Goal: Transaction & Acquisition: Purchase product/service

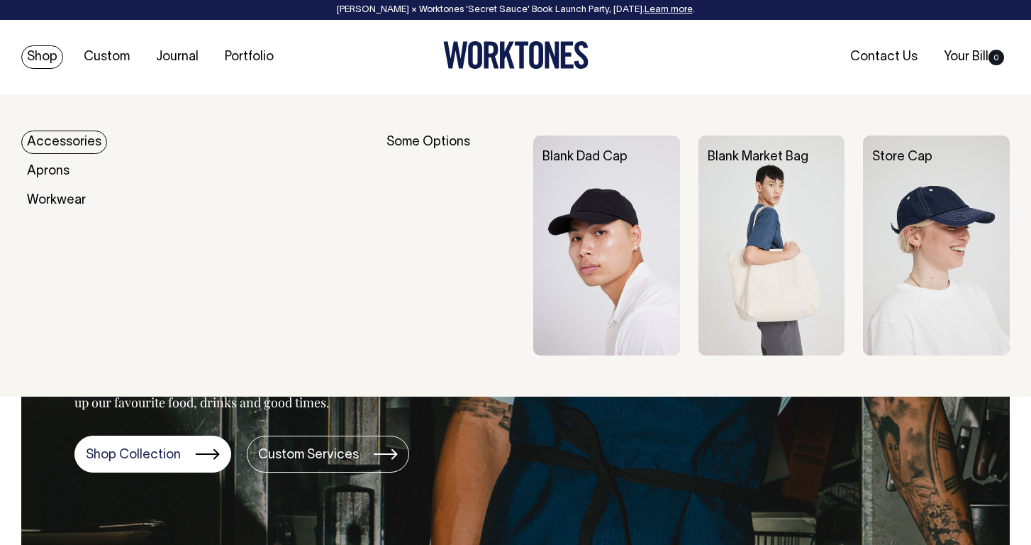
click at [56, 57] on link "Shop" at bounding box center [42, 56] width 42 height 23
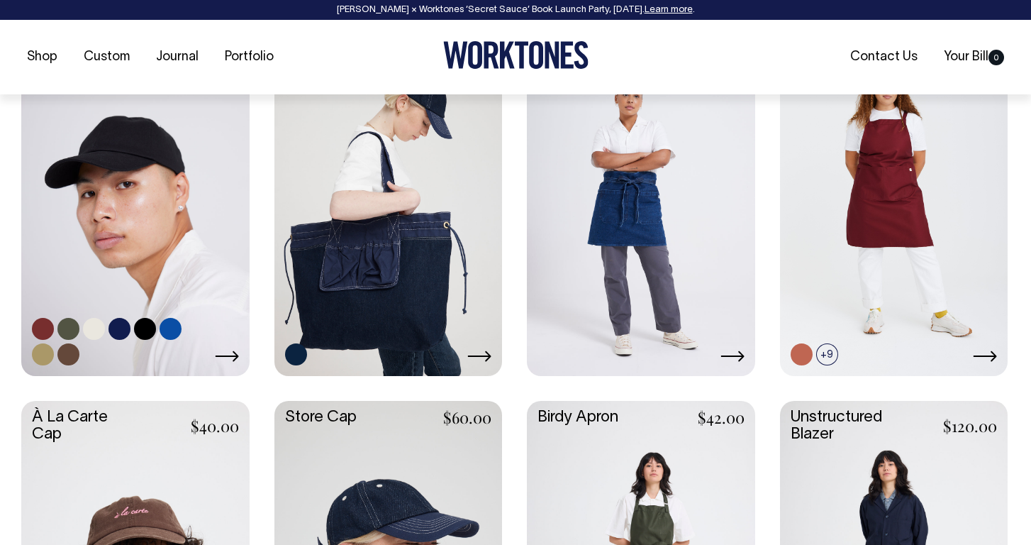
click at [95, 248] on link at bounding box center [135, 202] width 228 height 339
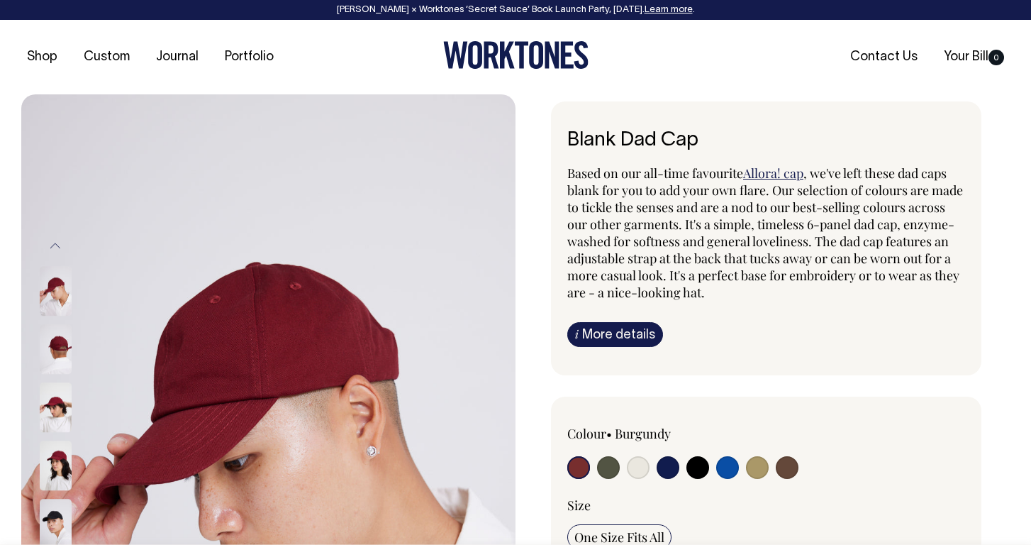
click at [638, 464] on input "radio" at bounding box center [638, 467] width 23 height 23
radio input "true"
select select "Natural"
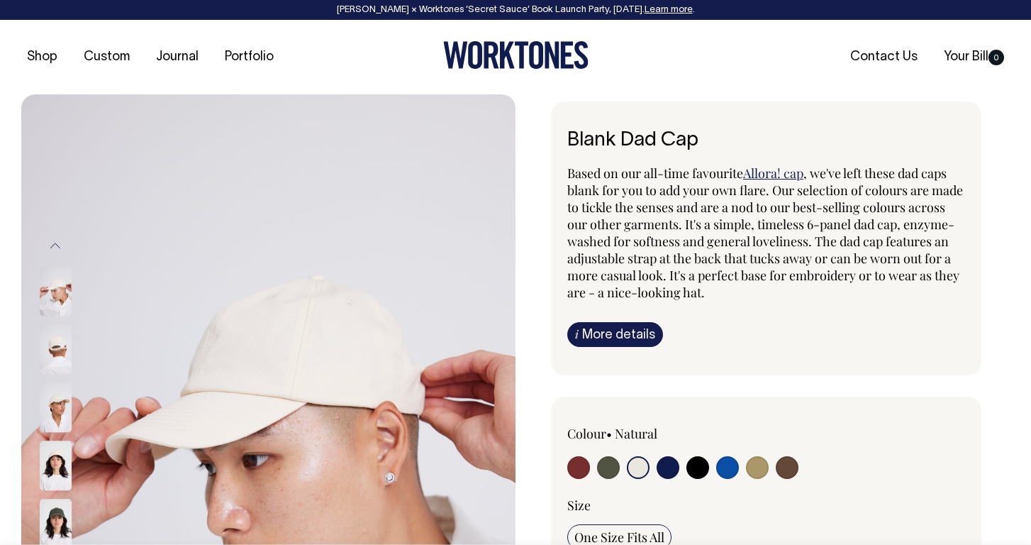
click at [750, 467] on input "radio" at bounding box center [757, 467] width 23 height 23
radio input "true"
select select "Washed Khaki"
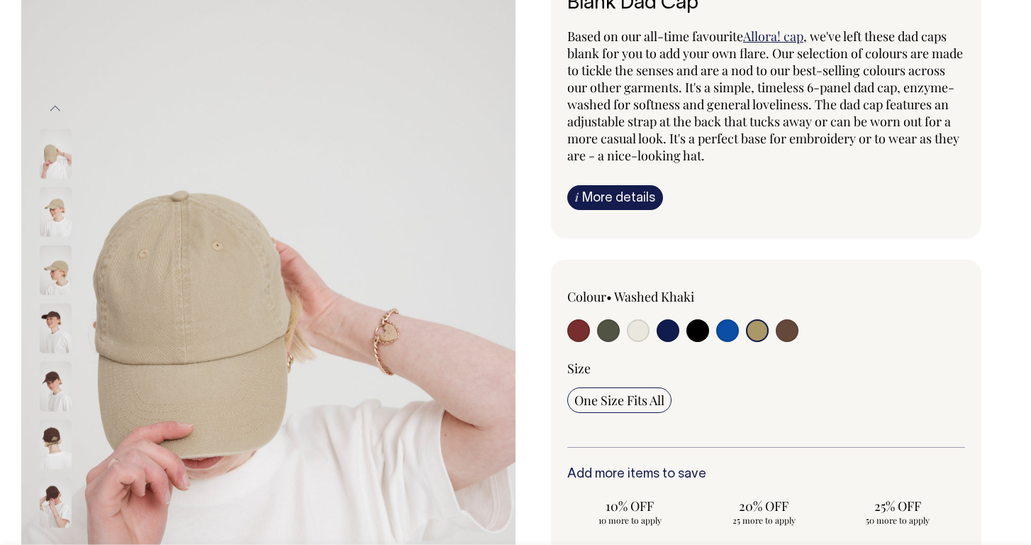
scroll to position [138, 0]
click at [636, 330] on input "radio" at bounding box center [638, 329] width 23 height 23
radio input "true"
select select "Natural"
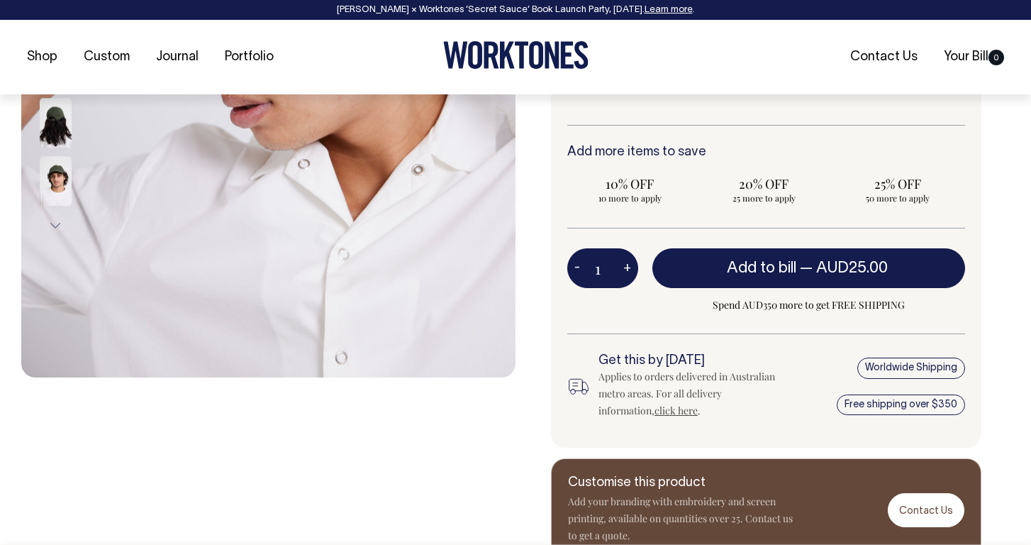
click at [626, 274] on button "+" at bounding box center [627, 268] width 22 height 28
type input "2"
click at [626, 274] on button "+" at bounding box center [627, 267] width 22 height 28
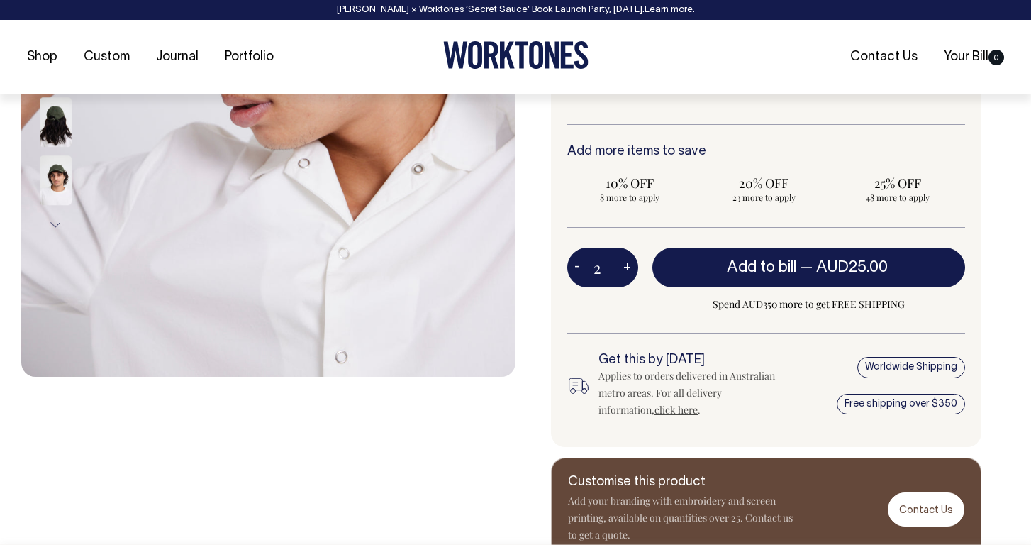
type input "3"
click at [626, 274] on button "+" at bounding box center [627, 267] width 22 height 28
type input "4"
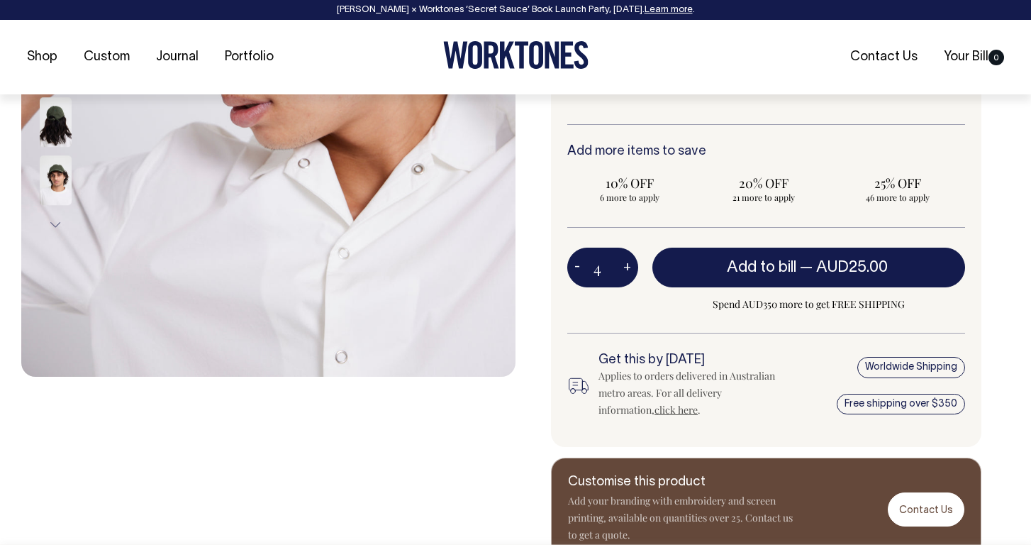
click at [626, 274] on button "+" at bounding box center [627, 267] width 22 height 28
type input "5"
click at [626, 274] on button "+" at bounding box center [627, 267] width 22 height 28
type input "6"
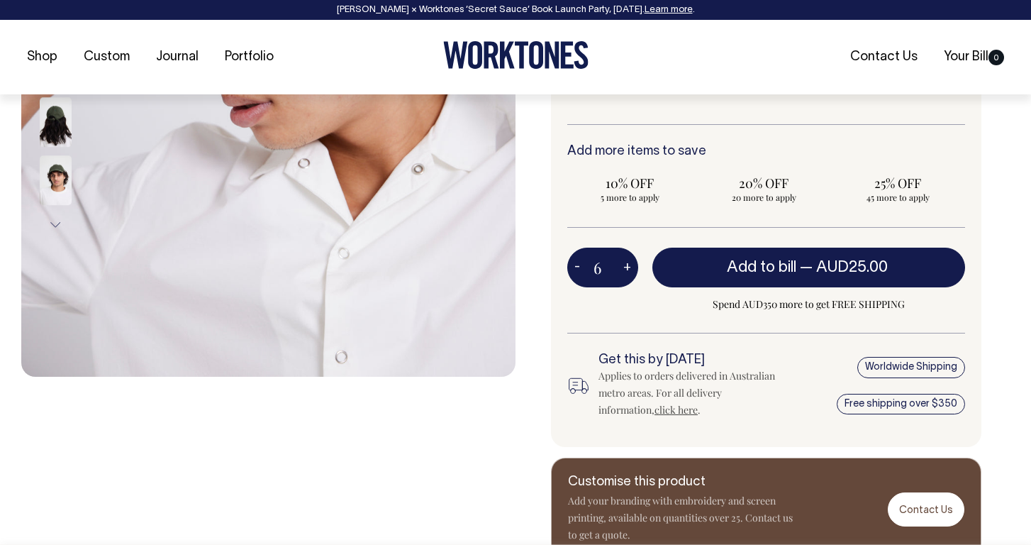
type input "6"
click at [626, 274] on button "+" at bounding box center [627, 267] width 22 height 28
type input "7"
click at [626, 274] on button "+" at bounding box center [627, 267] width 22 height 28
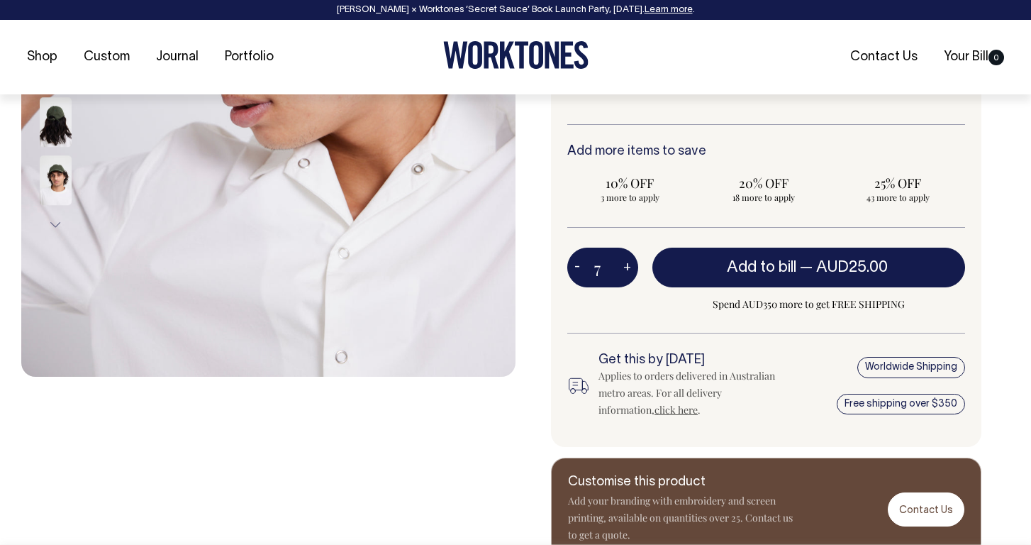
type input "8"
click at [626, 274] on button "+" at bounding box center [627, 267] width 22 height 28
type input "9"
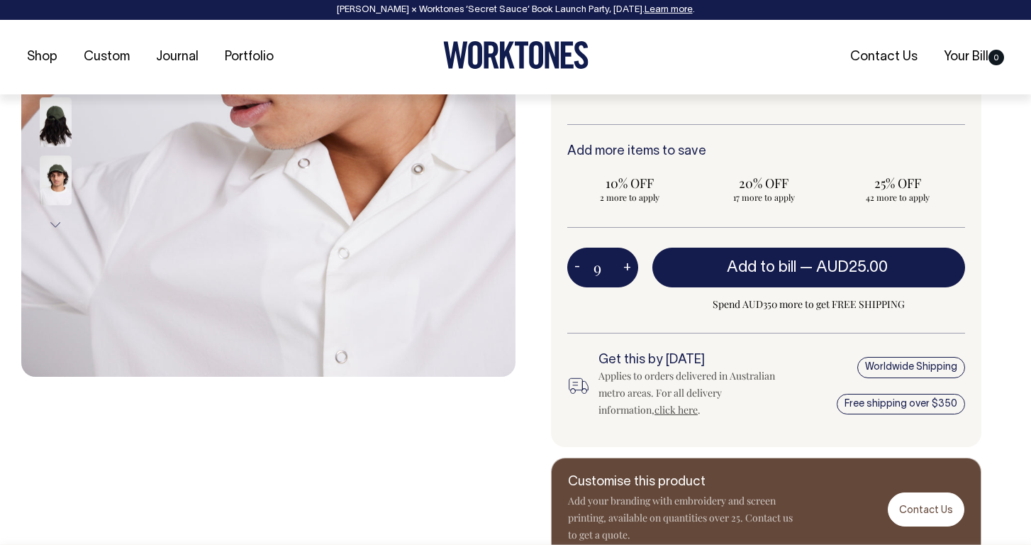
click at [626, 274] on button "+" at bounding box center [627, 267] width 22 height 28
type input "10"
radio input "true"
type input "10"
click at [626, 274] on button "+" at bounding box center [627, 267] width 22 height 28
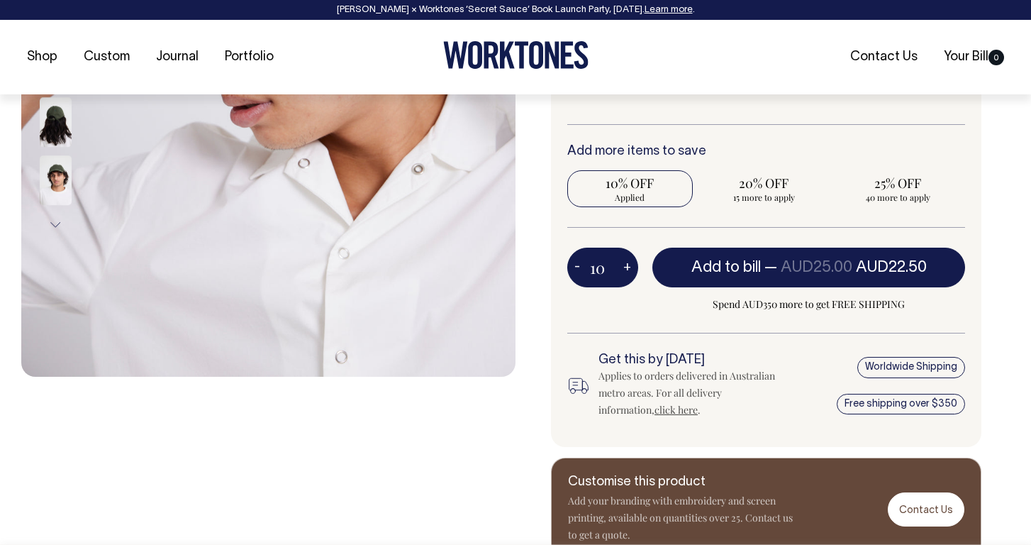
type input "11"
radio input "true"
type input "11"
click at [626, 274] on button "+" at bounding box center [627, 267] width 22 height 28
type input "12"
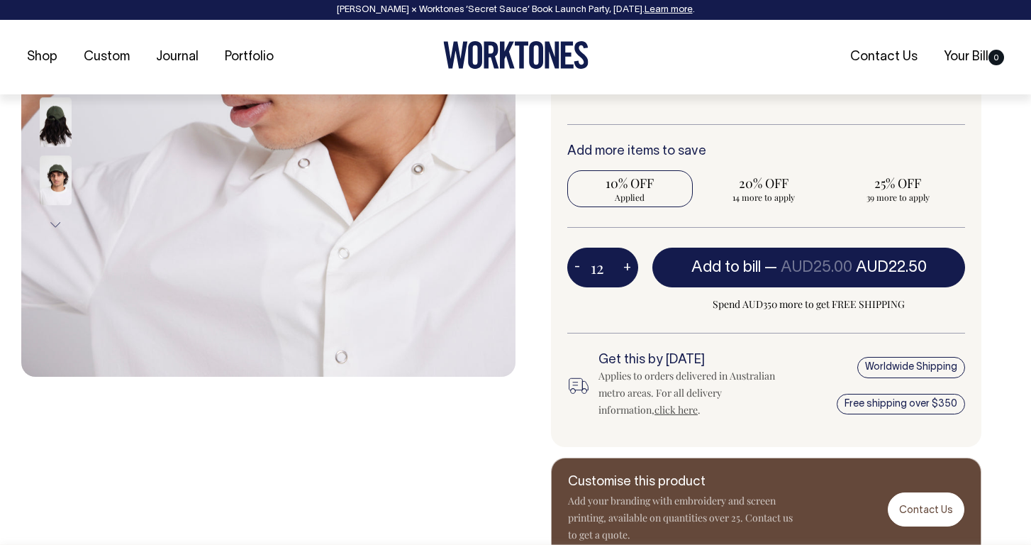
radio input "true"
type input "12"
click at [626, 274] on button "+" at bounding box center [627, 267] width 22 height 28
type input "13"
radio input "true"
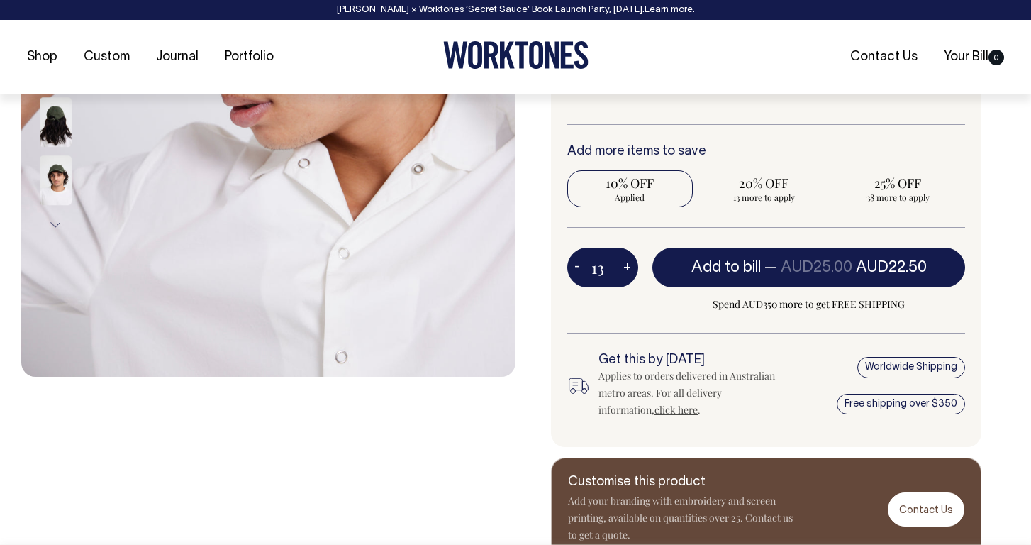
type input "13"
click at [626, 274] on button "+" at bounding box center [627, 267] width 22 height 28
type input "14"
radio input "true"
type input "14"
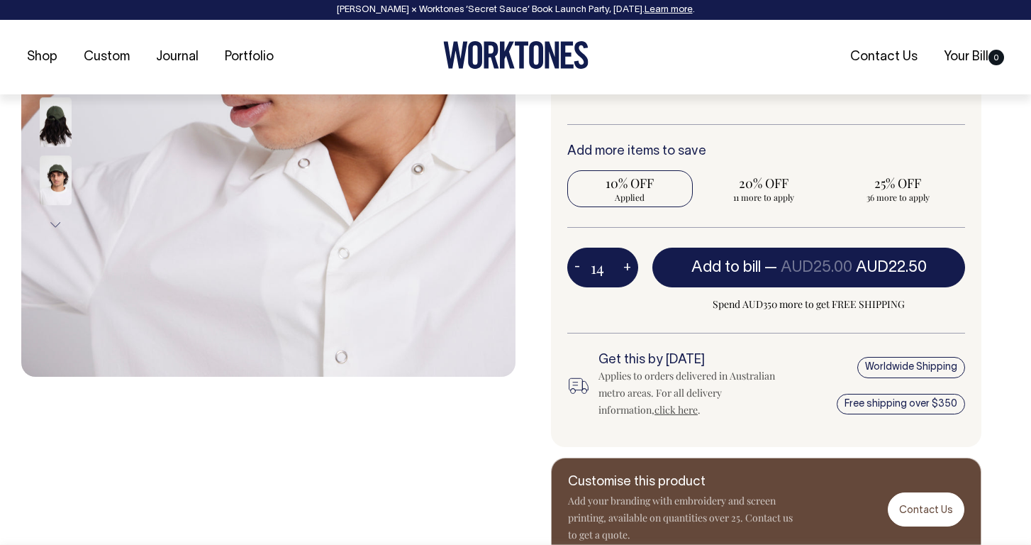
click at [626, 274] on button "+" at bounding box center [627, 267] width 22 height 28
type input "15"
radio input "true"
type input "15"
click at [626, 274] on button "+" at bounding box center [627, 267] width 22 height 28
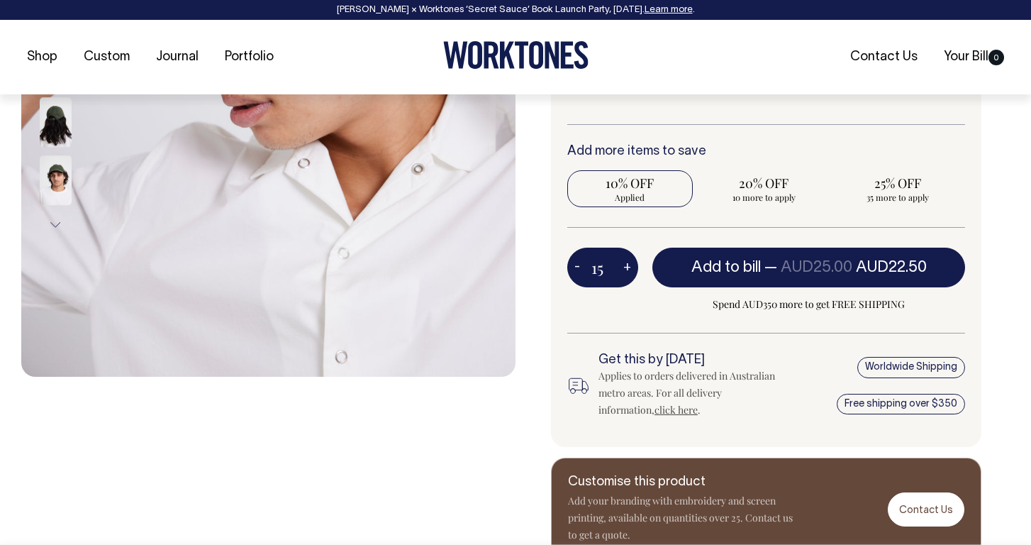
type input "16"
radio input "true"
type input "16"
click at [626, 274] on button "+" at bounding box center [627, 267] width 22 height 28
type input "17"
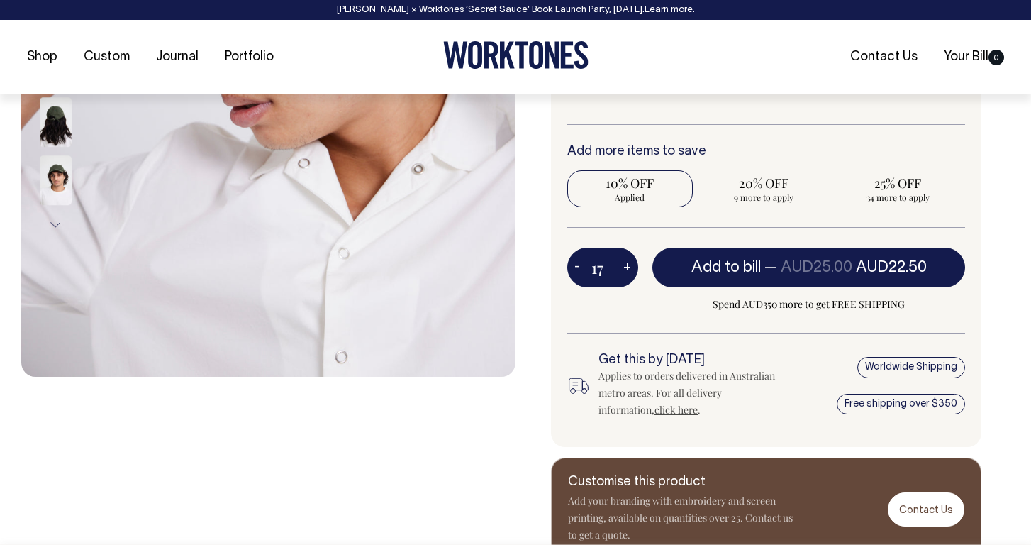
radio input "true"
type input "17"
click at [626, 274] on button "+" at bounding box center [627, 267] width 22 height 28
type input "18"
radio input "true"
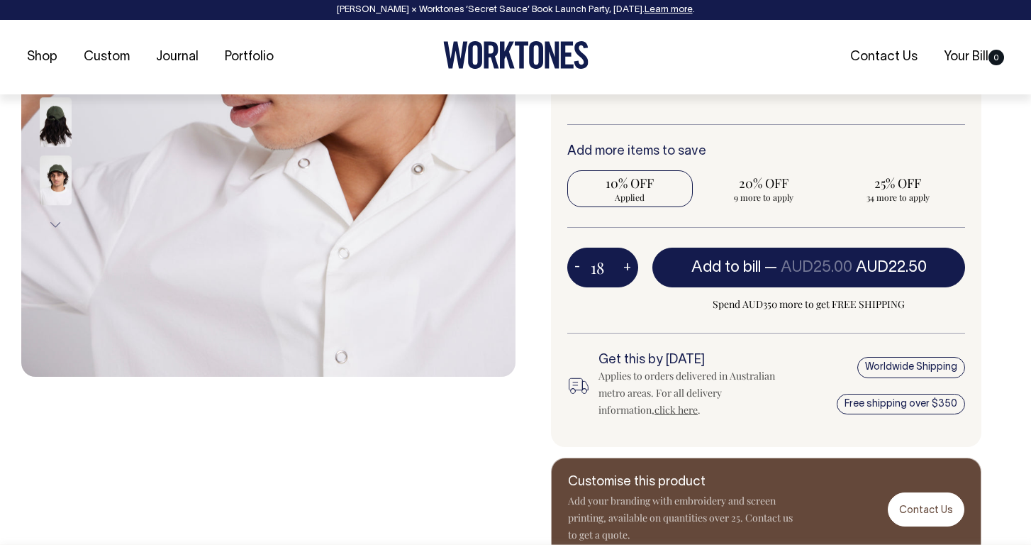
type input "18"
click at [626, 274] on button "+" at bounding box center [627, 267] width 22 height 28
type input "19"
radio input "true"
type input "19"
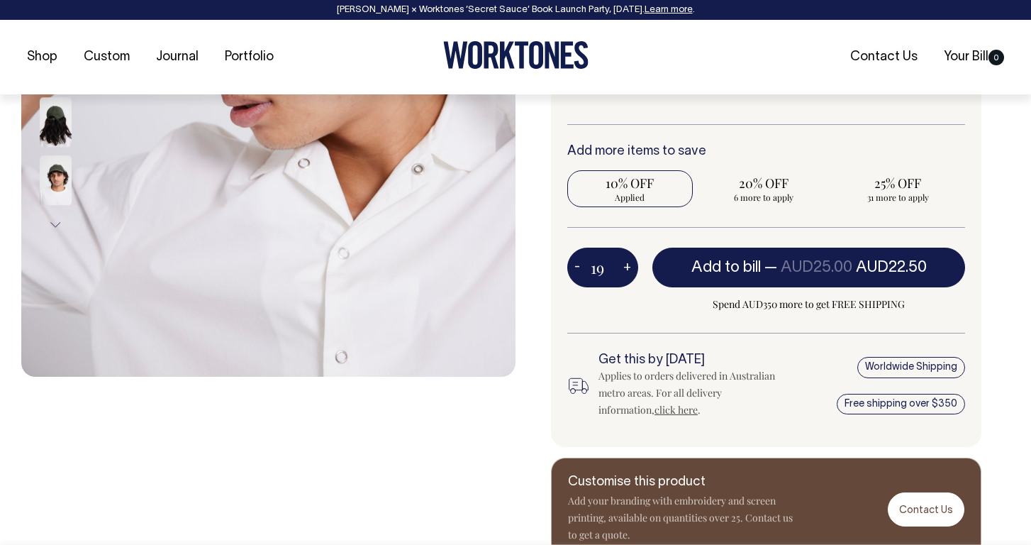
click at [626, 274] on button "+" at bounding box center [627, 267] width 22 height 28
type input "20"
radio input "true"
type input "20"
click at [626, 274] on button "+" at bounding box center [627, 267] width 22 height 28
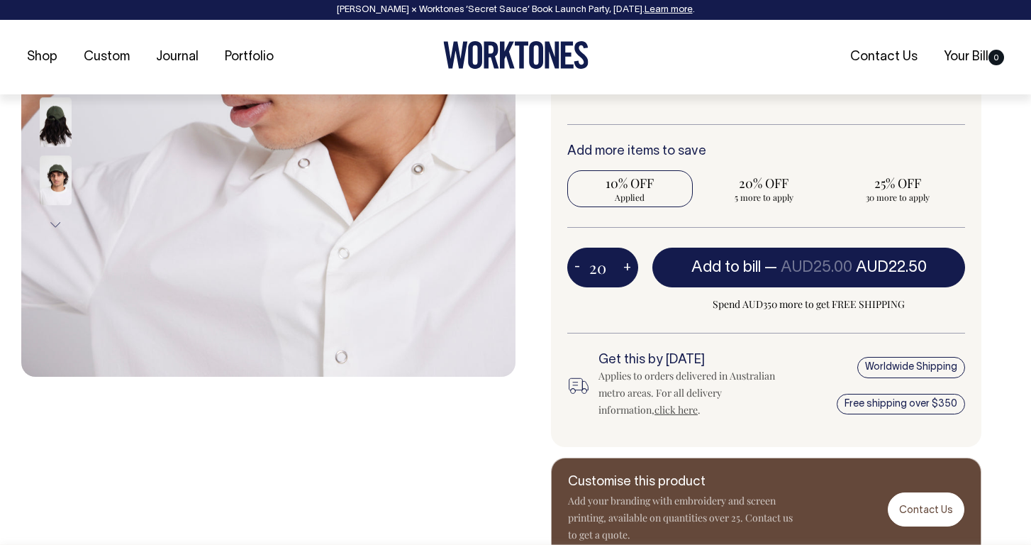
type input "21"
radio input "true"
type input "21"
click at [626, 274] on button "+" at bounding box center [627, 267] width 22 height 28
type input "22"
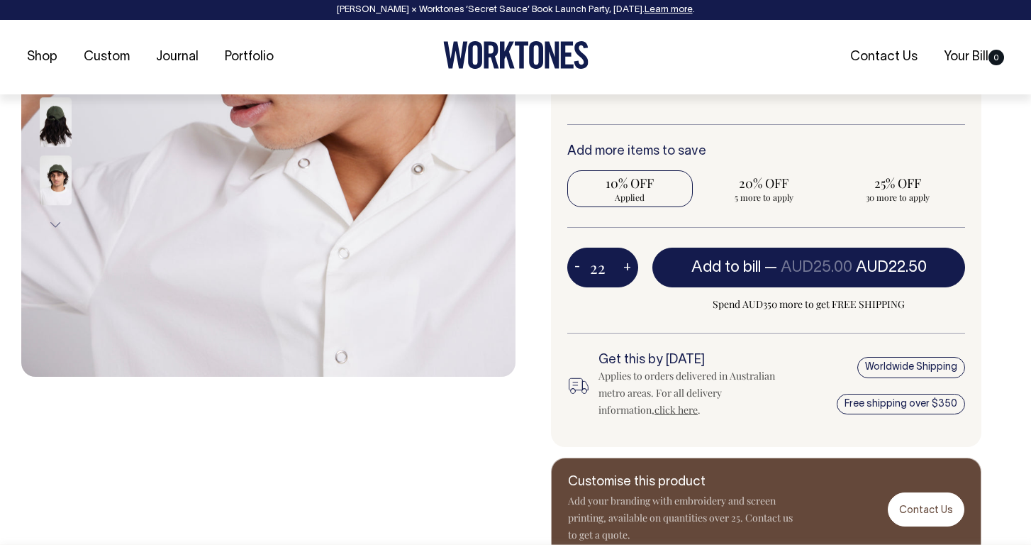
radio input "true"
type input "22"
click at [626, 274] on button "+" at bounding box center [627, 267] width 22 height 28
type input "23"
radio input "true"
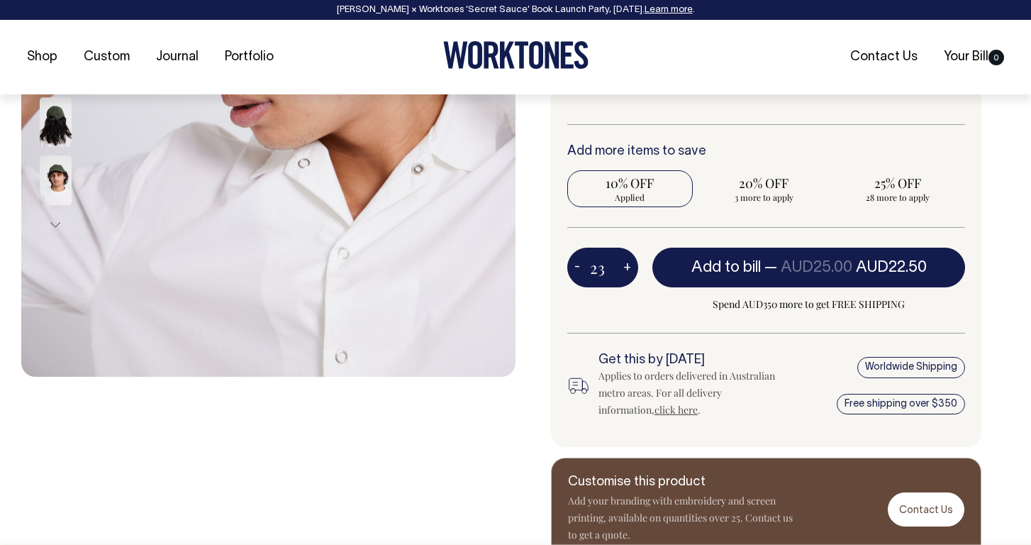
type input "23"
click at [626, 274] on button "+" at bounding box center [627, 267] width 22 height 28
type input "24"
radio input "true"
type input "24"
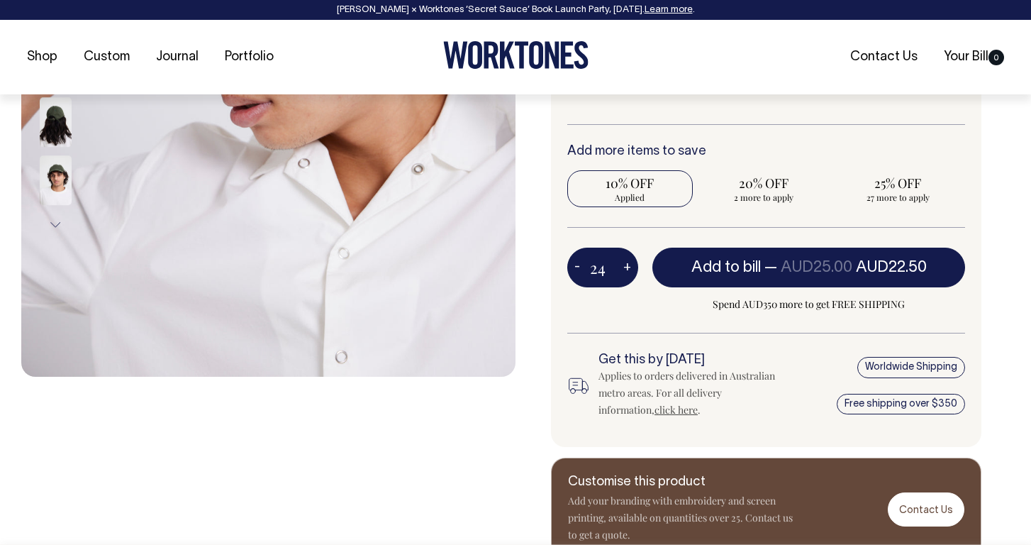
click at [626, 274] on button "+" at bounding box center [627, 267] width 22 height 28
type input "25"
radio input "false"
radio input "true"
type input "25"
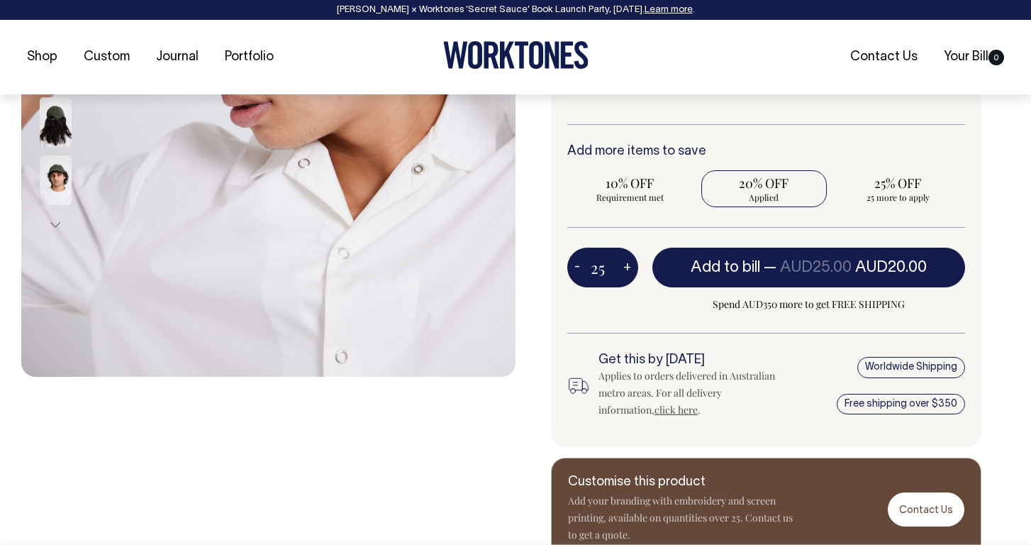
click at [626, 274] on button "+" at bounding box center [627, 267] width 22 height 28
type input "26"
radio input "true"
type input "26"
click at [626, 274] on button "+" at bounding box center [627, 267] width 22 height 28
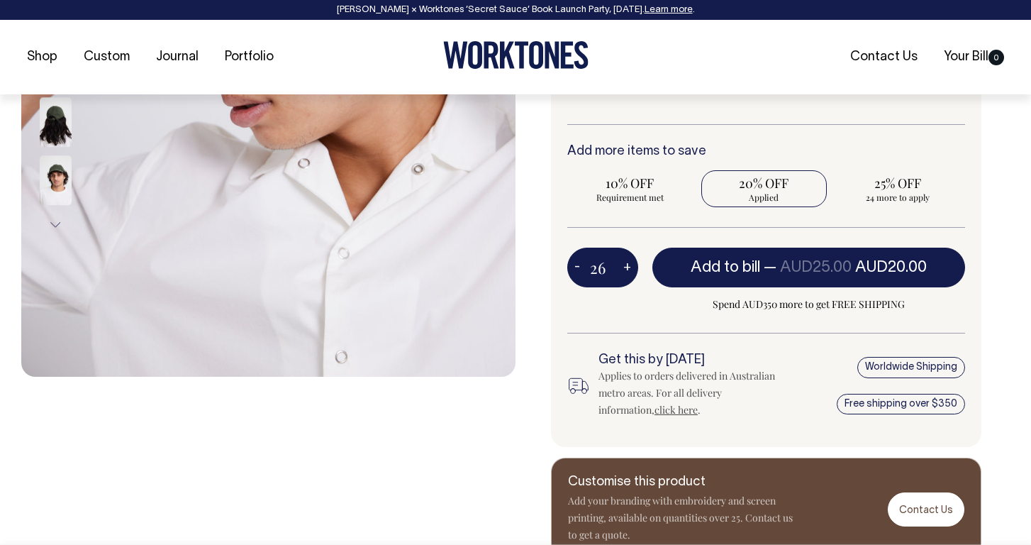
type input "27"
radio input "true"
type input "27"
click at [626, 274] on button "+" at bounding box center [627, 267] width 22 height 28
type input "28"
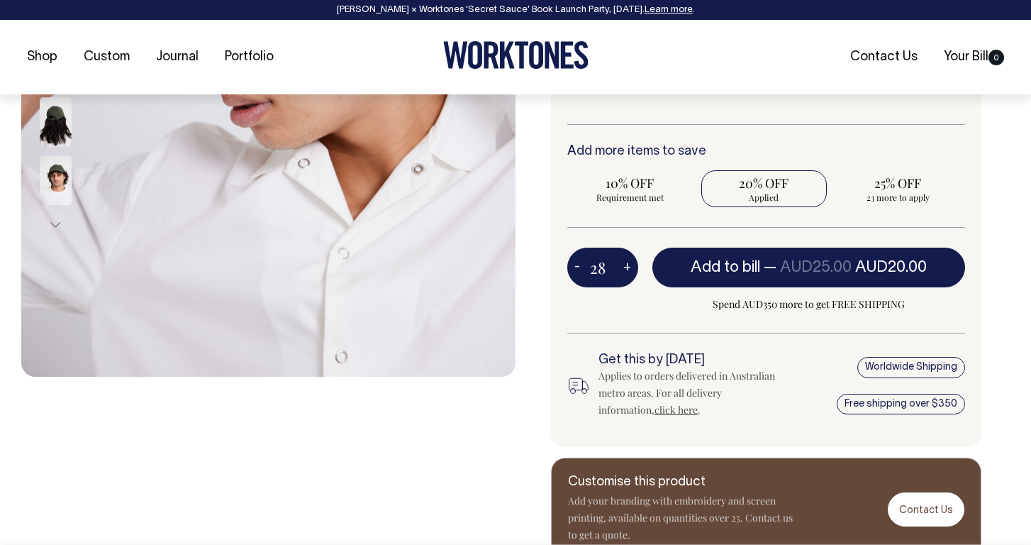
radio input "true"
type input "28"
click at [626, 274] on button "+" at bounding box center [627, 267] width 22 height 28
type input "29"
radio input "true"
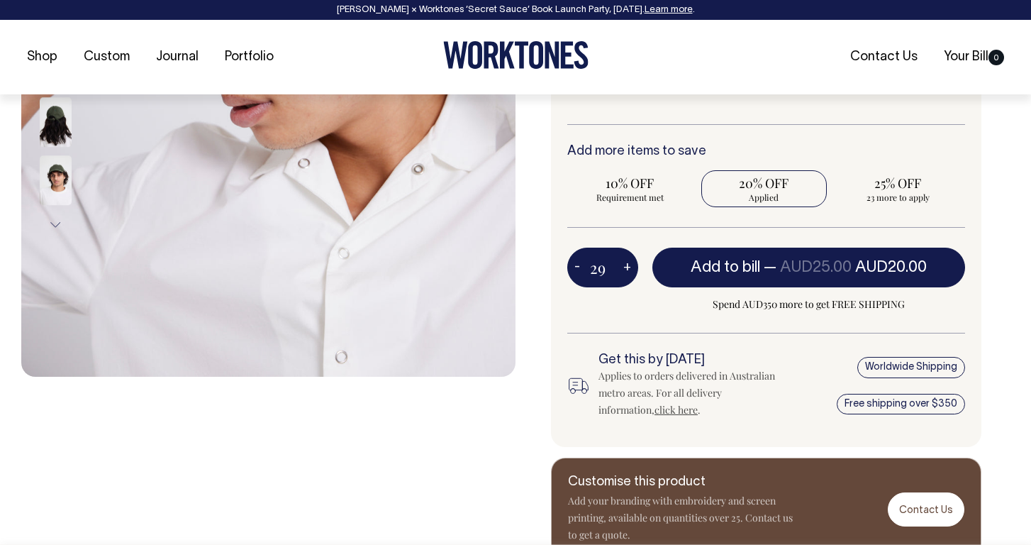
type input "29"
click at [626, 274] on button "+" at bounding box center [627, 267] width 22 height 28
type input "30"
radio input "true"
type input "30"
